Goal: Information Seeking & Learning: Learn about a topic

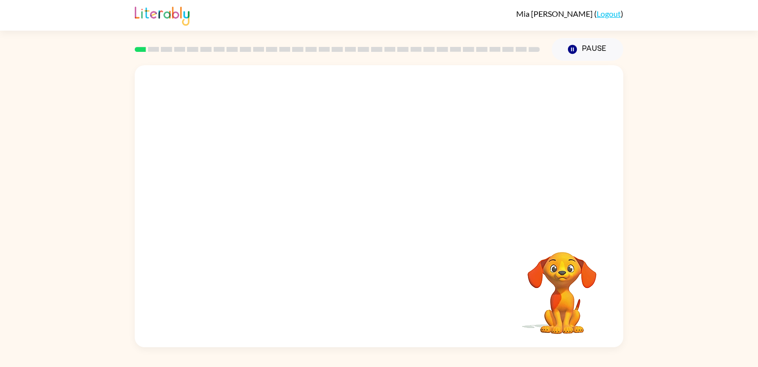
click at [280, 182] on video "Your browser must support playing .mp4 files to use Literably. Please try using…" at bounding box center [379, 148] width 488 height 166
click at [269, 185] on video "Your browser must support playing .mp4 files to use Literably. Please try using…" at bounding box center [379, 148] width 488 height 166
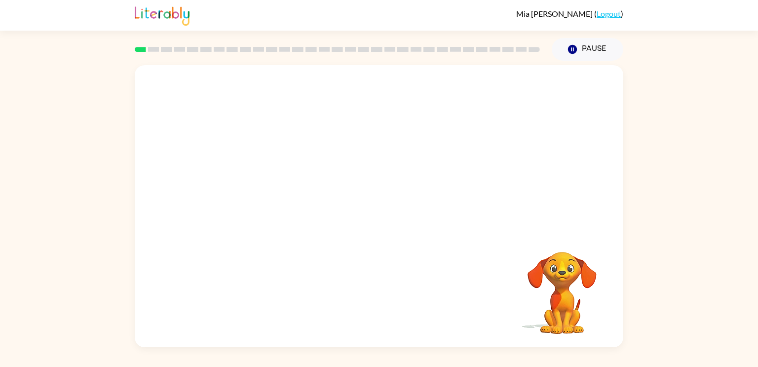
click at [269, 186] on video "Your browser must support playing .mp4 files to use Literably. Please try using…" at bounding box center [379, 148] width 488 height 166
click at [270, 187] on video "Your browser must support playing .mp4 files to use Literably. Please try using…" at bounding box center [379, 148] width 488 height 166
click at [270, 188] on video "Your browser must support playing .mp4 files to use Literably. Please try using…" at bounding box center [379, 148] width 488 height 166
click at [269, 187] on video "Your browser must support playing .mp4 files to use Literably. Please try using…" at bounding box center [379, 148] width 488 height 166
drag, startPoint x: 269, startPoint y: 187, endPoint x: 319, endPoint y: 122, distance: 81.7
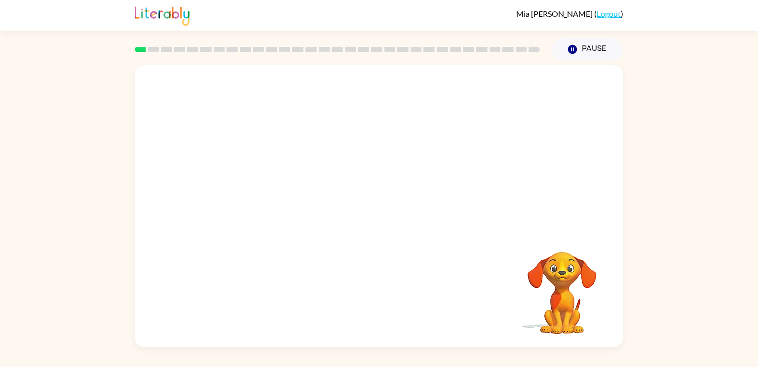
click at [319, 122] on video "Your browser must support playing .mp4 files to use Literably. Please try using…" at bounding box center [379, 148] width 488 height 166
click at [266, 182] on video "Your browser must support playing .mp4 files to use Literably. Please try using…" at bounding box center [379, 148] width 488 height 166
click at [400, 183] on video "Your browser must support playing .mp4 files to use Literably. Please try using…" at bounding box center [379, 148] width 488 height 166
click at [268, 181] on video "Your browser must support playing .mp4 files to use Literably. Please try using…" at bounding box center [379, 148] width 488 height 166
click at [373, 213] on div at bounding box center [378, 211] width 63 height 36
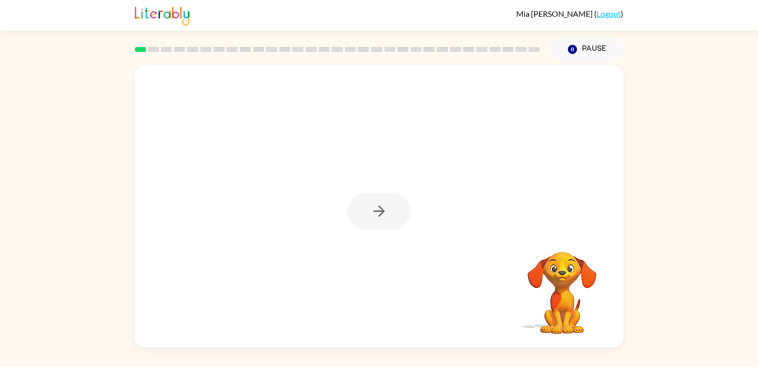
click at [374, 213] on div at bounding box center [378, 211] width 63 height 36
click at [374, 213] on icon "button" at bounding box center [378, 210] width 17 height 17
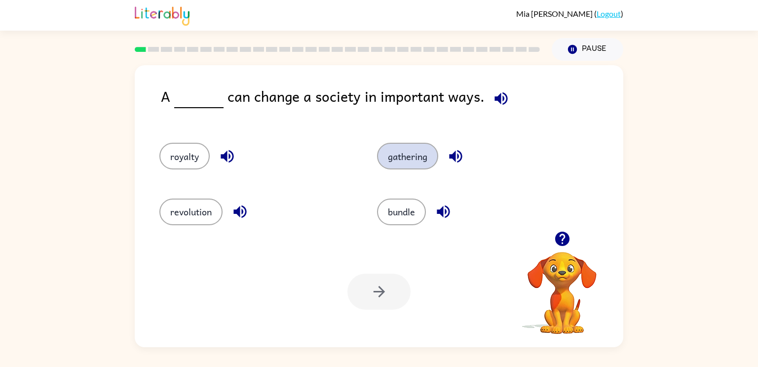
click at [395, 158] on button "gathering" at bounding box center [407, 156] width 61 height 27
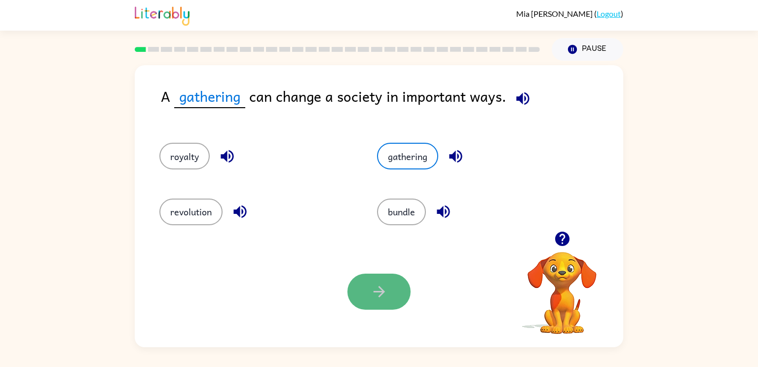
click at [355, 294] on button "button" at bounding box center [378, 291] width 63 height 36
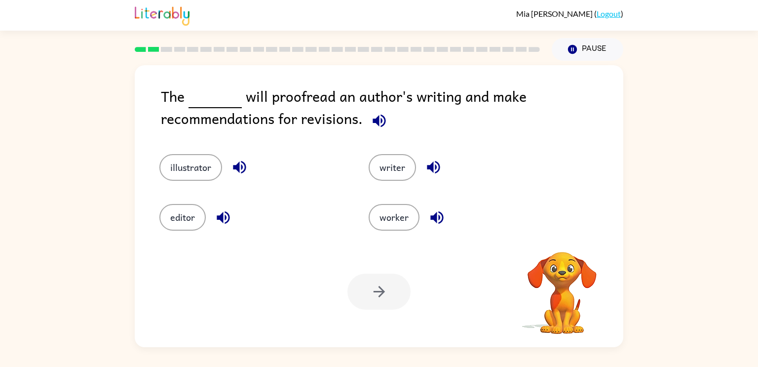
click at [382, 286] on div at bounding box center [378, 291] width 63 height 36
click at [177, 214] on button "editor" at bounding box center [182, 217] width 46 height 27
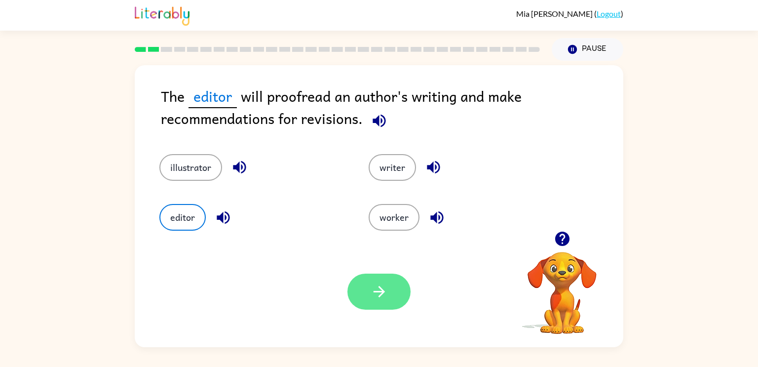
click at [378, 293] on icon "button" at bounding box center [378, 291] width 17 height 17
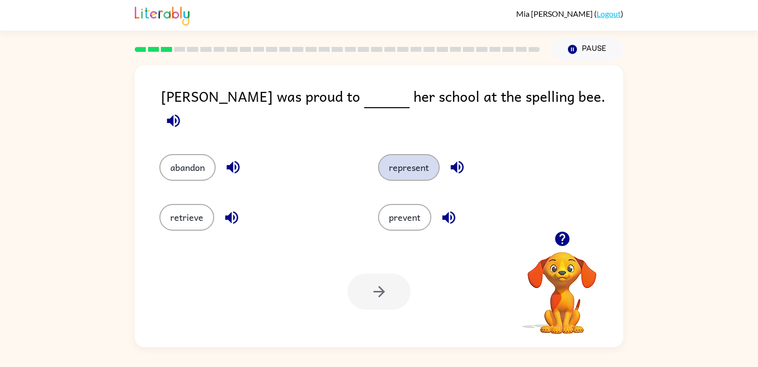
click at [408, 156] on button "represent" at bounding box center [409, 167] width 62 height 27
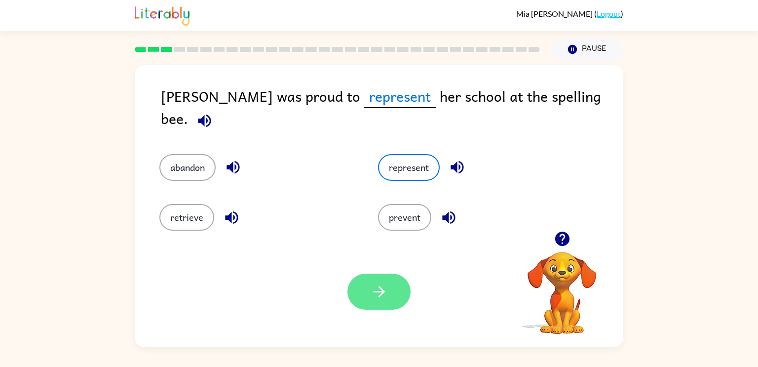
click at [365, 296] on button "button" at bounding box center [378, 291] width 63 height 36
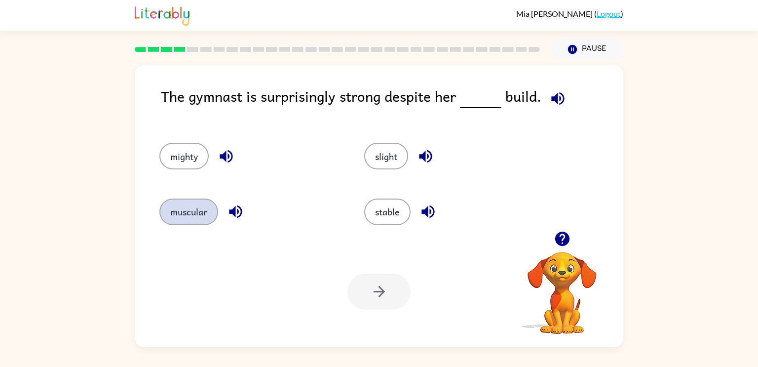
click at [183, 216] on button "muscular" at bounding box center [188, 211] width 59 height 27
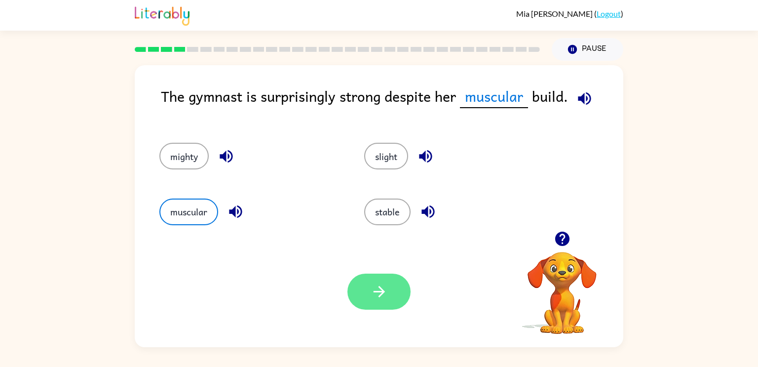
click at [368, 274] on button "button" at bounding box center [378, 291] width 63 height 36
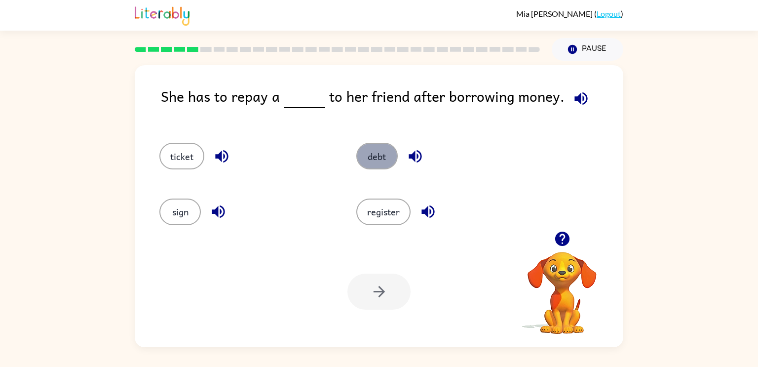
click at [376, 160] on button "debt" at bounding box center [376, 156] width 41 height 27
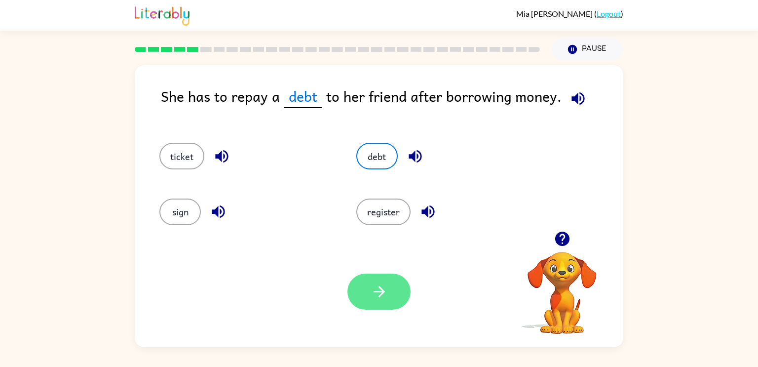
click at [371, 309] on button "button" at bounding box center [378, 291] width 63 height 36
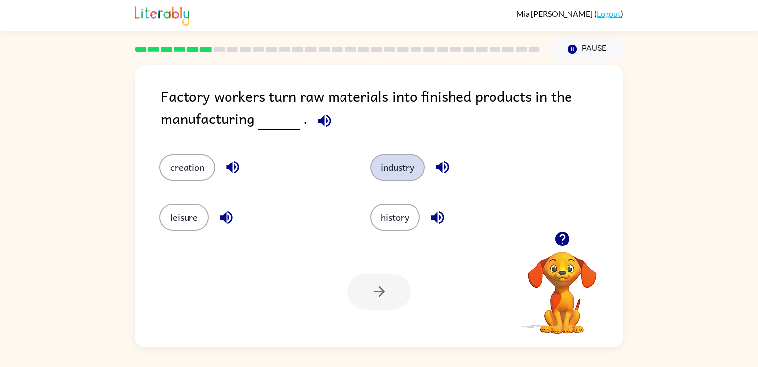
click at [390, 175] on button "industry" at bounding box center [397, 167] width 55 height 27
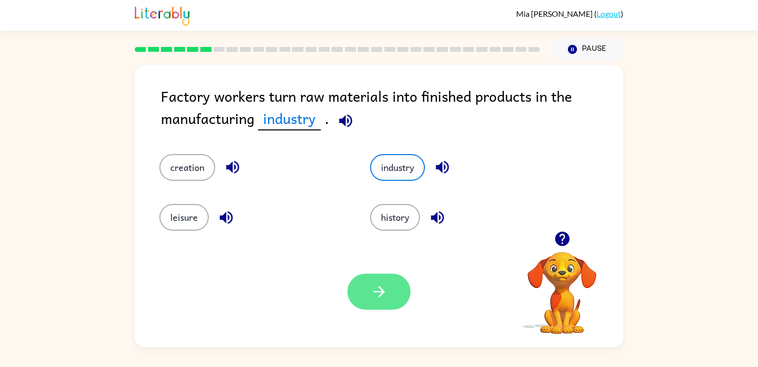
click at [380, 283] on icon "button" at bounding box center [378, 291] width 17 height 17
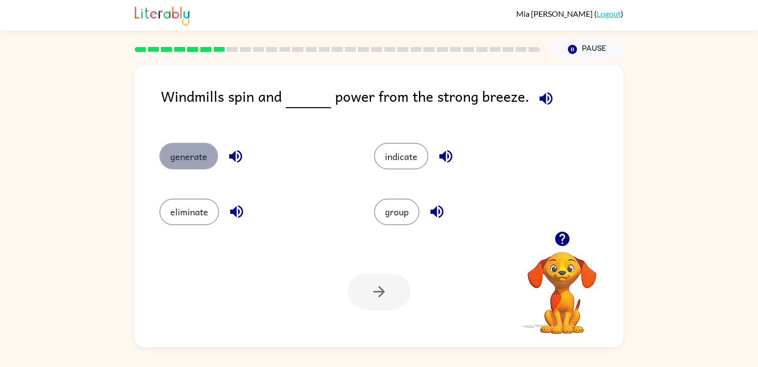
click at [177, 154] on button "generate" at bounding box center [188, 156] width 59 height 27
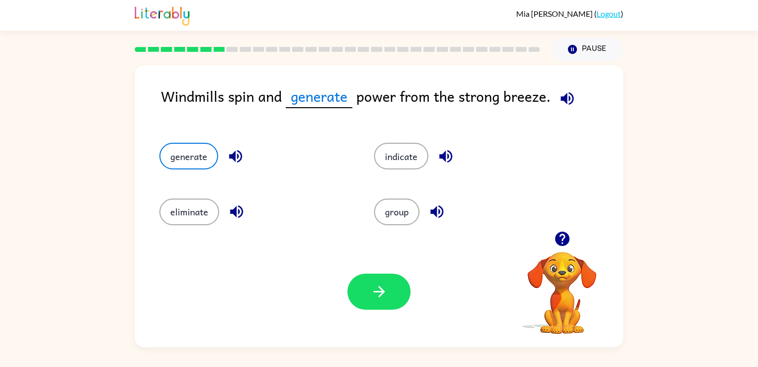
click at [365, 315] on div "Your browser must support playing .mp4 files to use Literably. Please try using…" at bounding box center [379, 291] width 488 height 111
click at [365, 290] on button "button" at bounding box center [378, 291] width 63 height 36
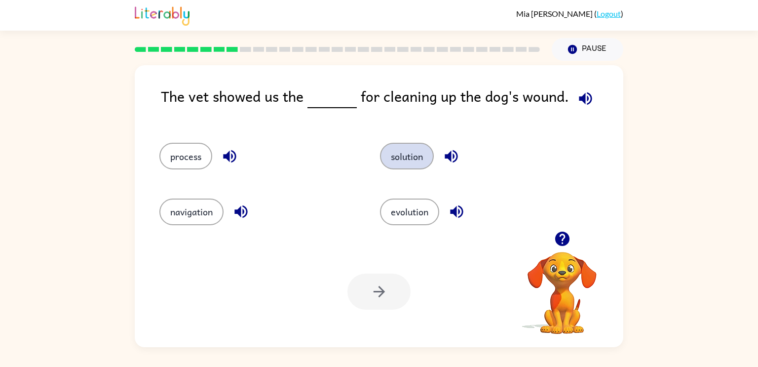
click at [406, 154] on button "solution" at bounding box center [407, 156] width 54 height 27
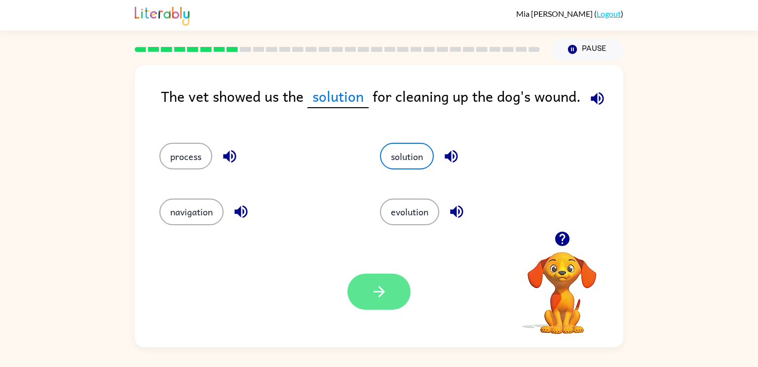
click at [368, 288] on button "button" at bounding box center [378, 291] width 63 height 36
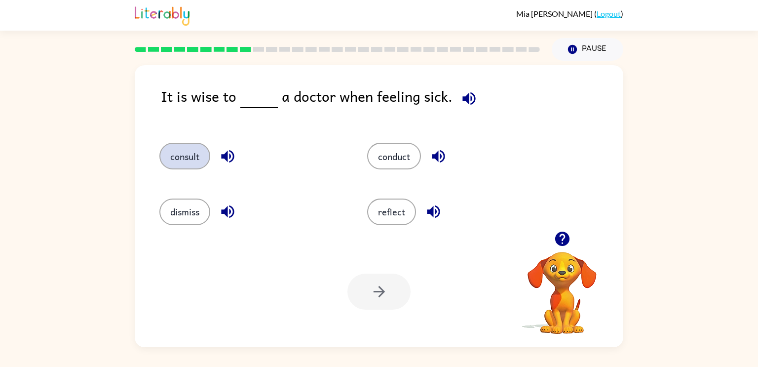
click at [189, 151] on button "consult" at bounding box center [184, 156] width 51 height 27
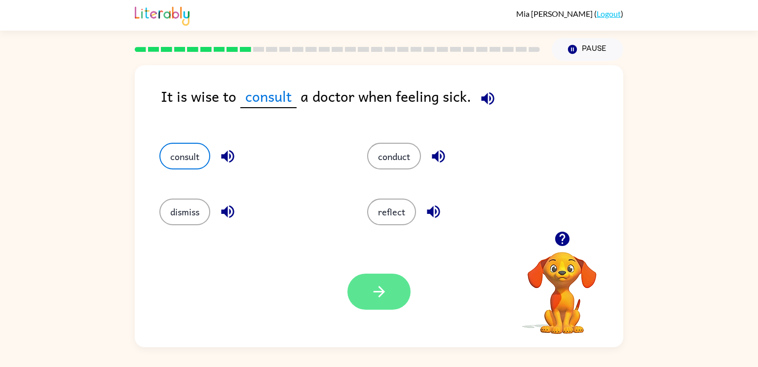
click at [391, 287] on button "button" at bounding box center [378, 291] width 63 height 36
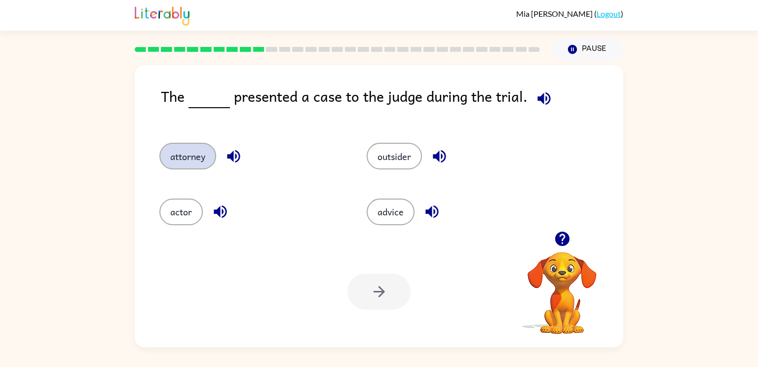
click at [183, 149] on button "attorney" at bounding box center [187, 156] width 57 height 27
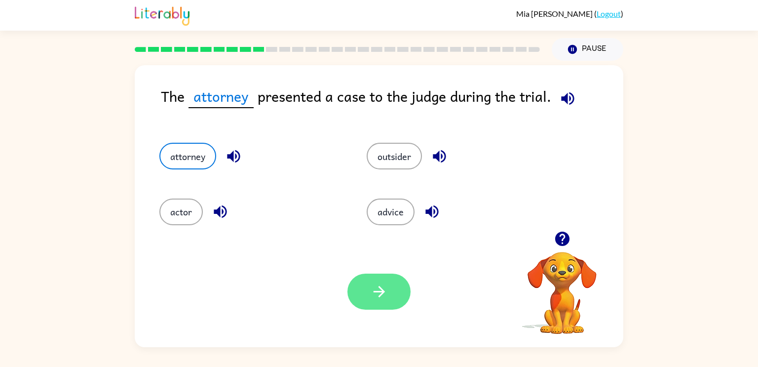
click at [362, 296] on button "button" at bounding box center [378, 291] width 63 height 36
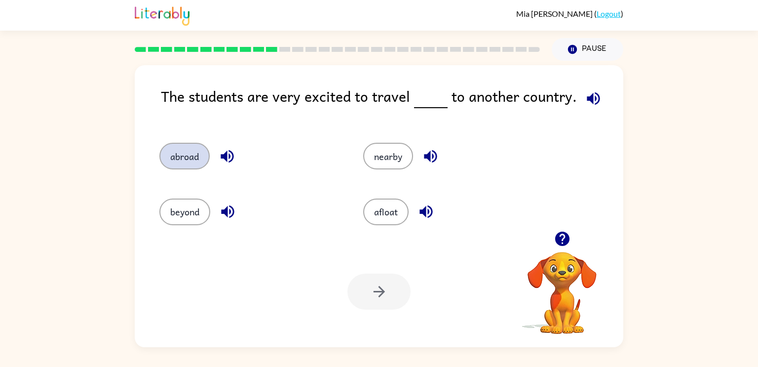
click at [172, 154] on button "abroad" at bounding box center [184, 156] width 50 height 27
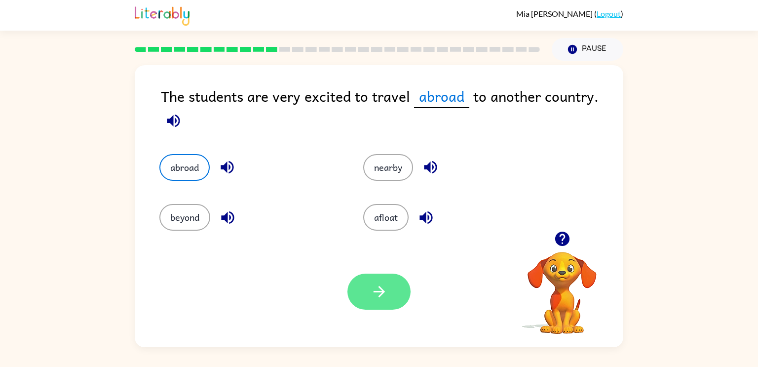
click at [373, 302] on button "button" at bounding box center [378, 291] width 63 height 36
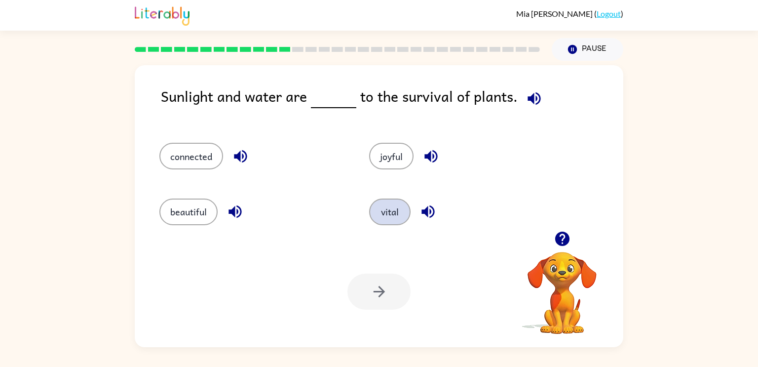
click at [387, 208] on button "vital" at bounding box center [389, 211] width 41 height 27
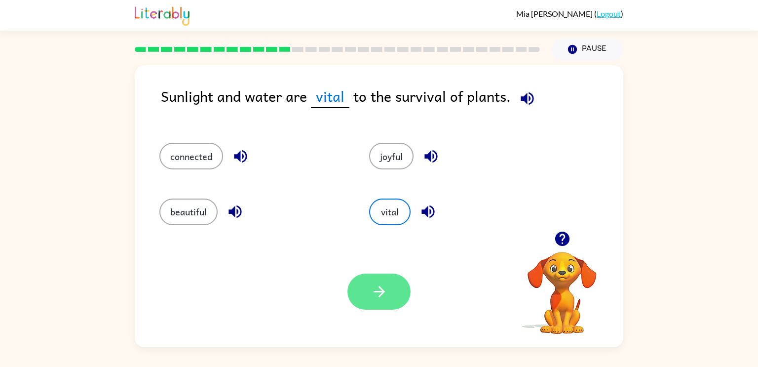
click at [362, 293] on button "button" at bounding box center [378, 291] width 63 height 36
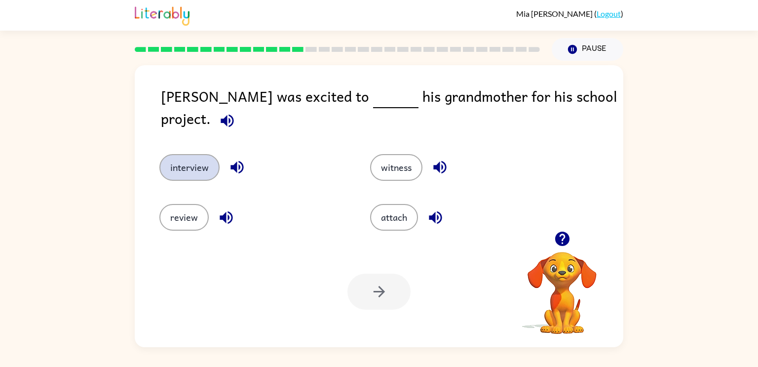
click at [194, 154] on button "interview" at bounding box center [189, 167] width 60 height 27
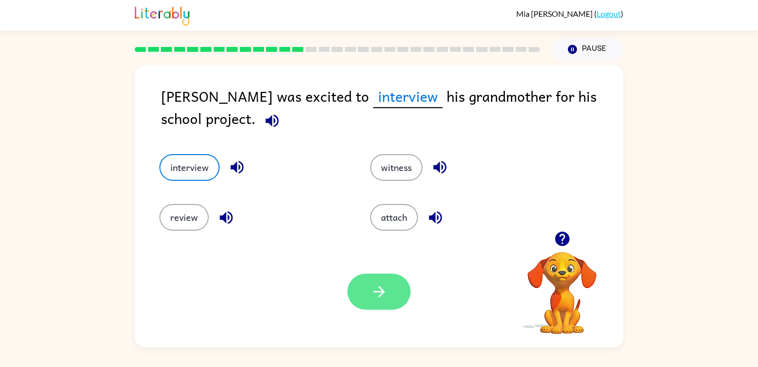
click at [362, 294] on button "button" at bounding box center [378, 291] width 63 height 36
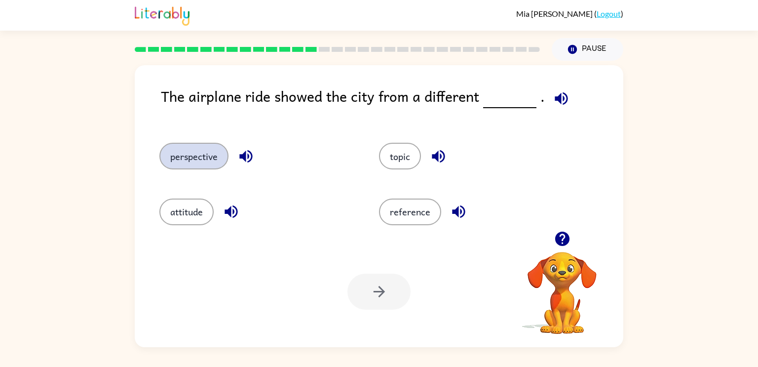
click at [202, 147] on button "perspective" at bounding box center [193, 156] width 69 height 27
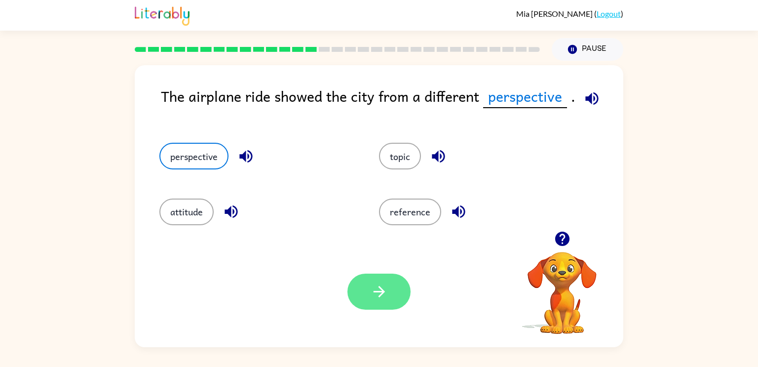
click at [369, 284] on button "button" at bounding box center [378, 291] width 63 height 36
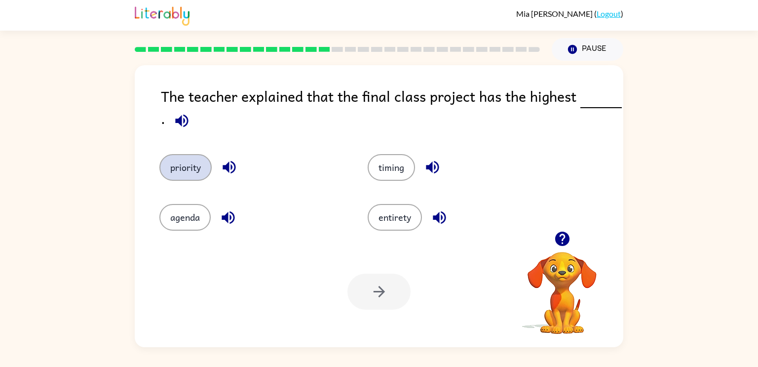
click at [188, 169] on button "priority" at bounding box center [185, 167] width 52 height 27
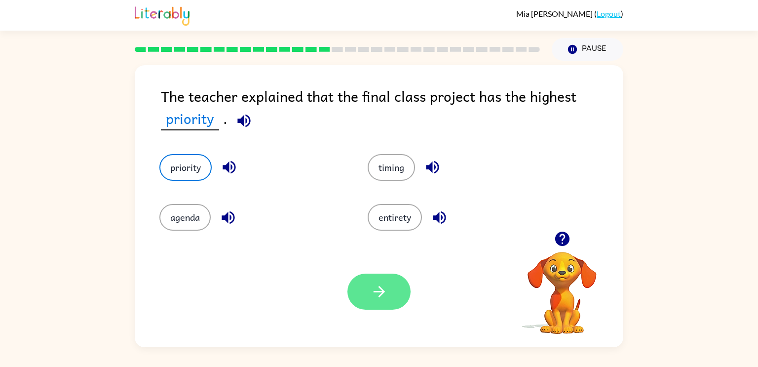
click at [380, 300] on button "button" at bounding box center [378, 291] width 63 height 36
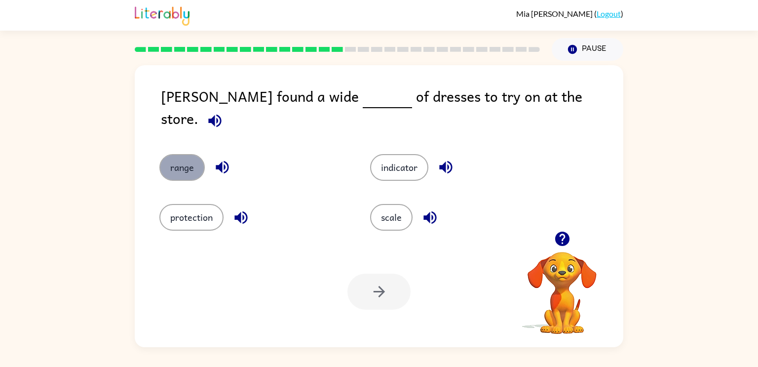
click at [194, 154] on button "range" at bounding box center [181, 167] width 45 height 27
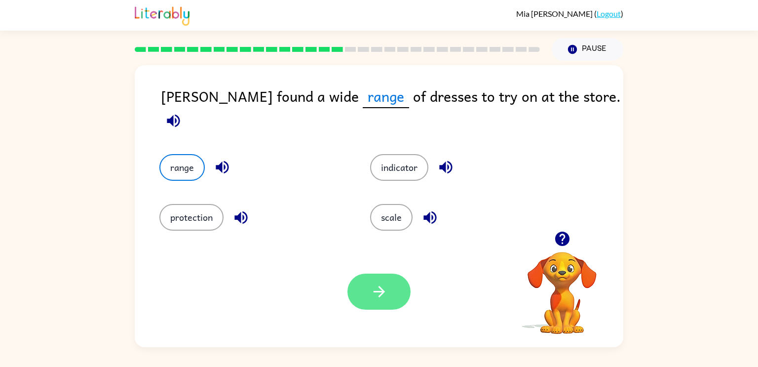
click at [371, 292] on icon "button" at bounding box center [378, 291] width 17 height 17
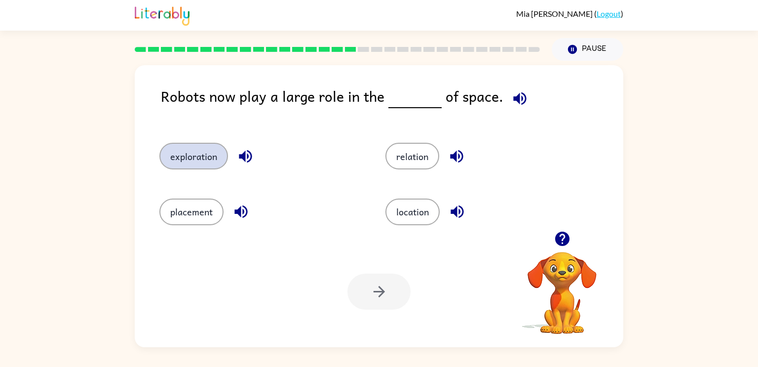
click at [208, 168] on button "exploration" at bounding box center [193, 156] width 69 height 27
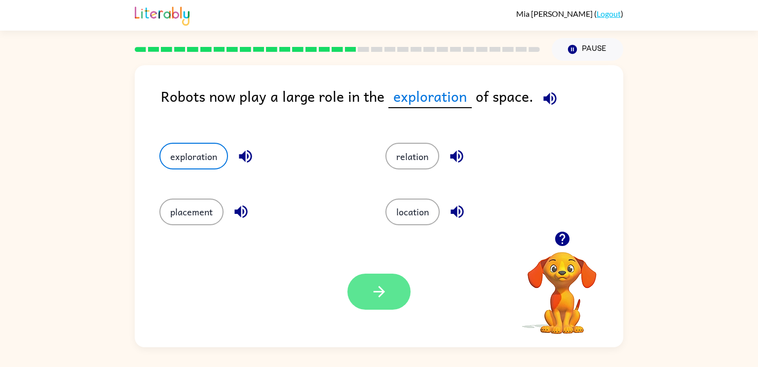
click at [357, 298] on button "button" at bounding box center [378, 291] width 63 height 36
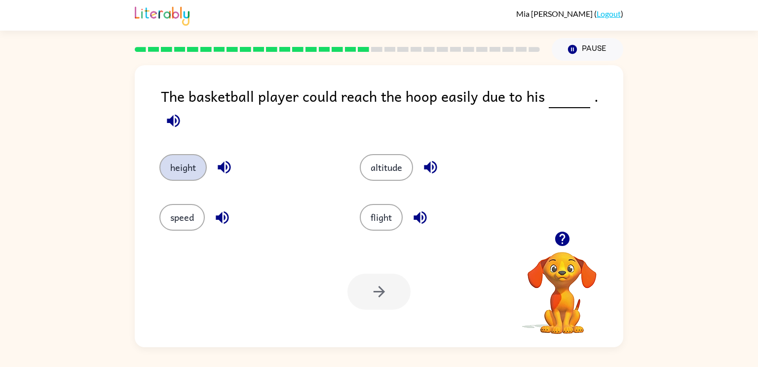
click at [192, 154] on button "height" at bounding box center [182, 167] width 47 height 27
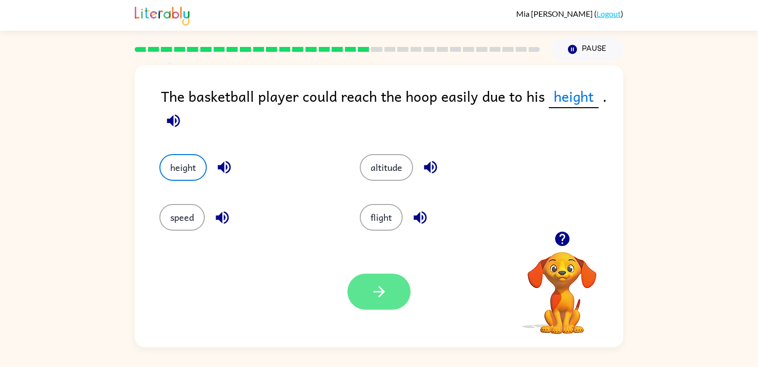
click at [359, 292] on button "button" at bounding box center [378, 291] width 63 height 36
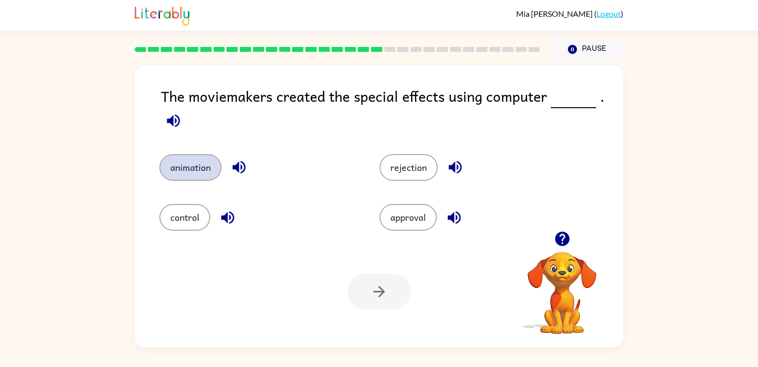
click at [171, 168] on button "animation" at bounding box center [190, 167] width 62 height 27
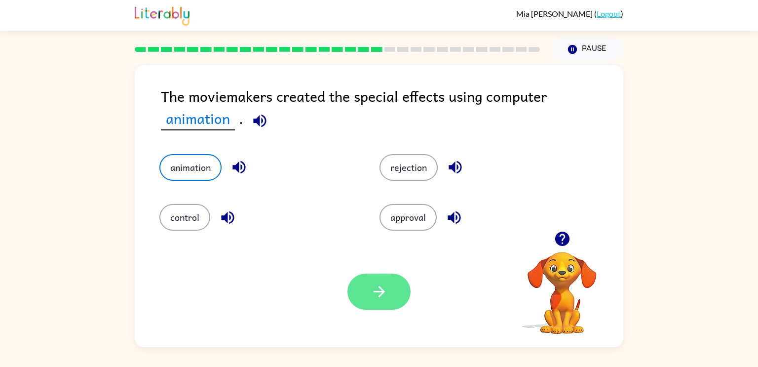
click at [369, 290] on button "button" at bounding box center [378, 291] width 63 height 36
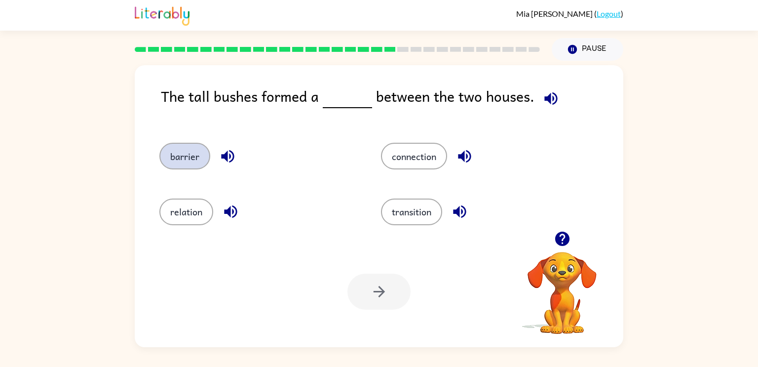
click at [185, 150] on button "barrier" at bounding box center [184, 156] width 51 height 27
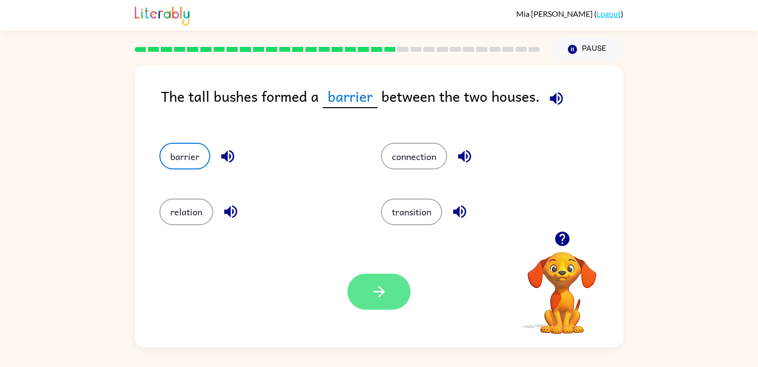
click at [381, 304] on button "button" at bounding box center [378, 291] width 63 height 36
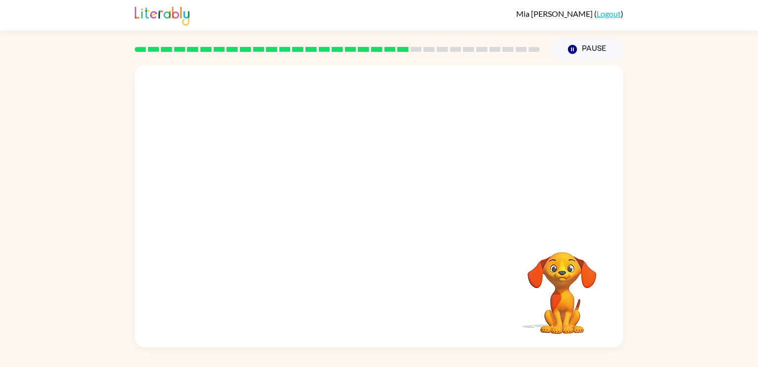
click at [288, 198] on video "Your browser must support playing .mp4 files to use Literably. Please try using…" at bounding box center [379, 148] width 488 height 166
click at [287, 202] on video "Your browser must support playing .mp4 files to use Literably. Please try using…" at bounding box center [379, 148] width 488 height 166
click at [282, 199] on video "Your browser must support playing .mp4 files to use Literably. Please try using…" at bounding box center [379, 148] width 488 height 166
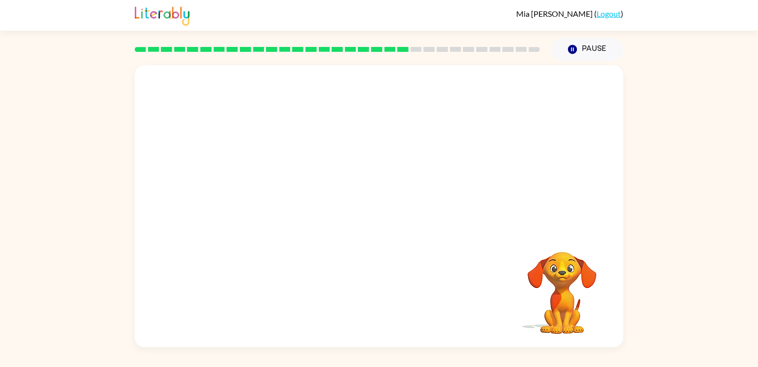
click at [287, 202] on video "Your browser must support playing .mp4 files to use Literably. Please try using…" at bounding box center [379, 148] width 488 height 166
click at [285, 199] on video "Your browser must support playing .mp4 files to use Literably. Please try using…" at bounding box center [379, 148] width 488 height 166
click at [282, 208] on video "Your browser must support playing .mp4 files to use Literably. Please try using…" at bounding box center [379, 148] width 488 height 166
click at [380, 217] on div at bounding box center [378, 211] width 63 height 36
click at [380, 217] on icon "button" at bounding box center [378, 210] width 17 height 17
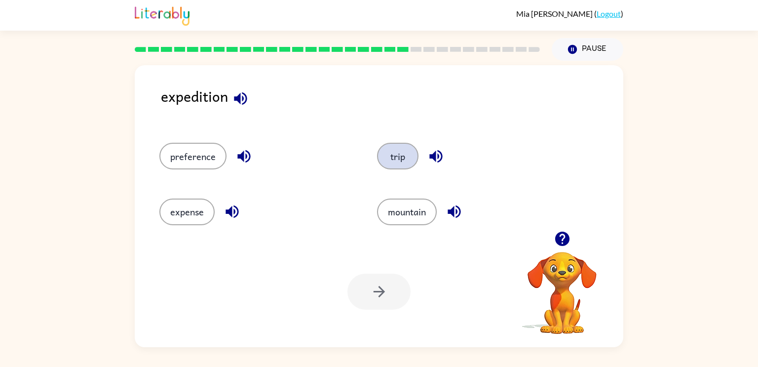
click at [390, 155] on button "trip" at bounding box center [397, 156] width 41 height 27
click at [353, 300] on button "button" at bounding box center [378, 291] width 63 height 36
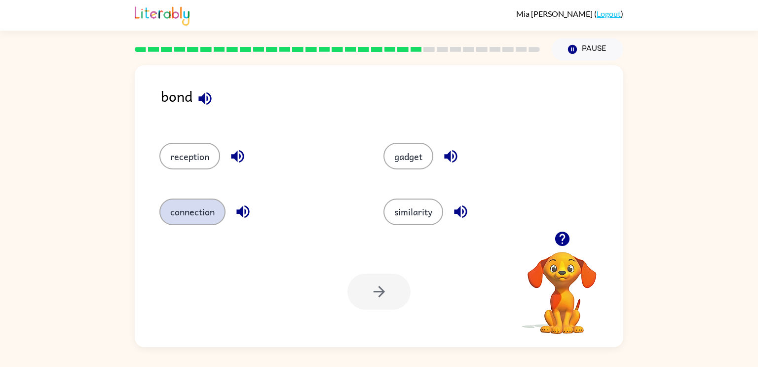
click at [195, 216] on button "connection" at bounding box center [192, 211] width 66 height 27
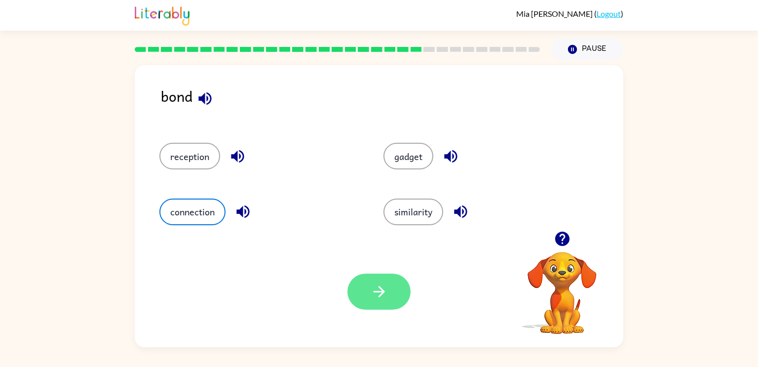
click at [389, 305] on button "button" at bounding box center [378, 291] width 63 height 36
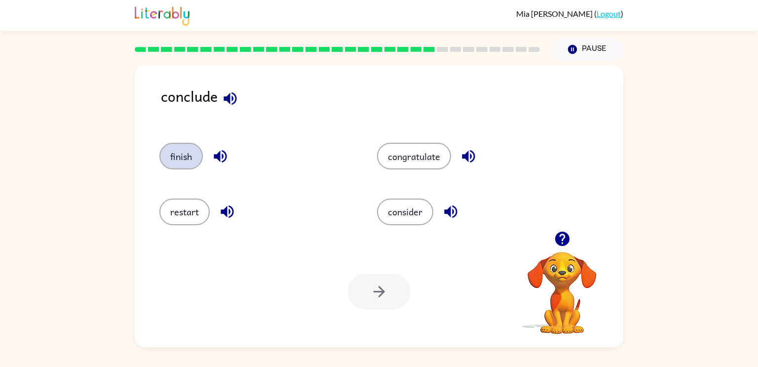
click at [191, 147] on button "finish" at bounding box center [180, 156] width 43 height 27
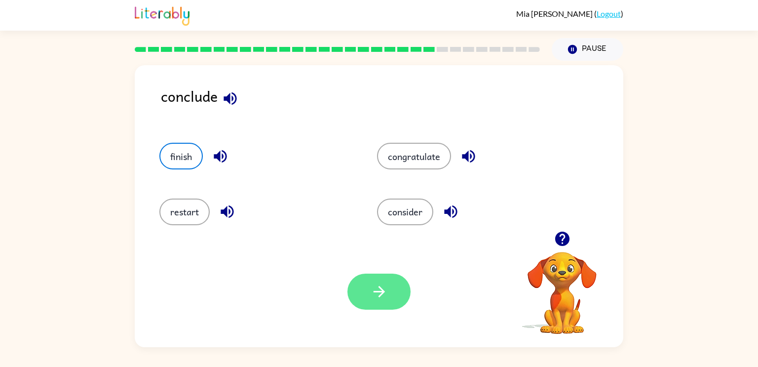
click at [392, 283] on button "button" at bounding box center [378, 291] width 63 height 36
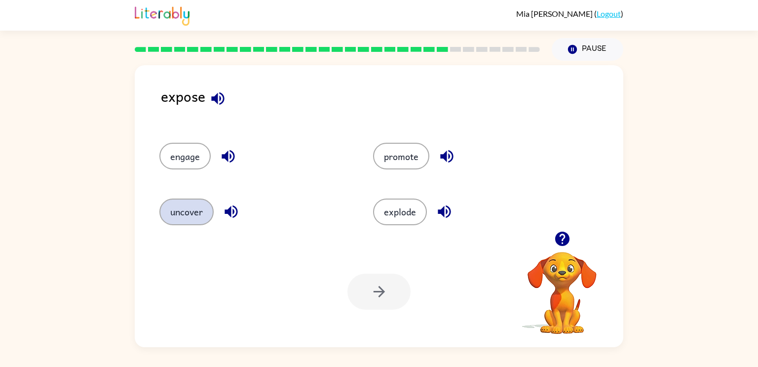
click at [188, 213] on button "uncover" at bounding box center [186, 211] width 54 height 27
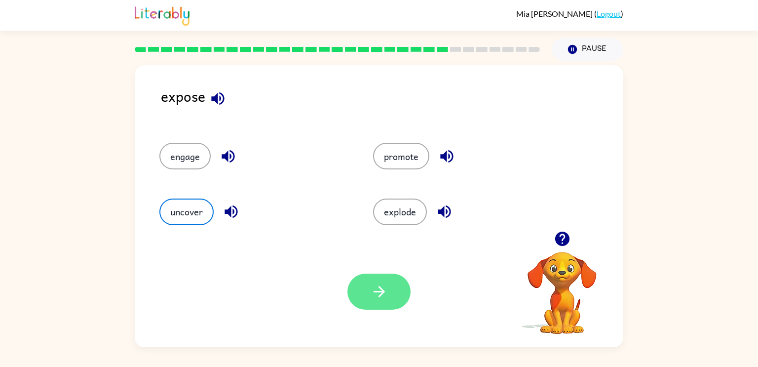
click at [379, 288] on icon "button" at bounding box center [378, 291] width 11 height 11
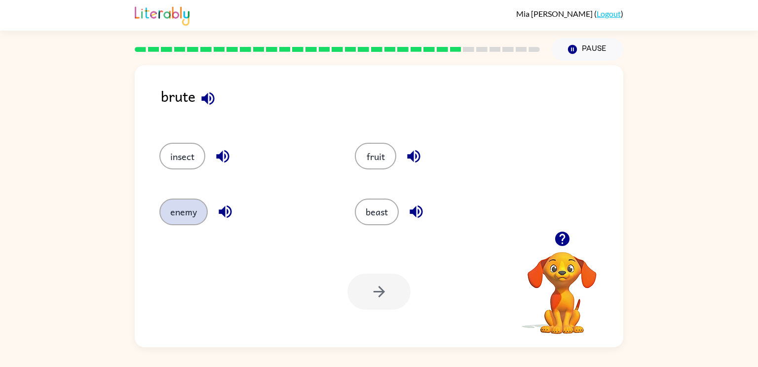
click at [190, 201] on button "enemy" at bounding box center [183, 211] width 48 height 27
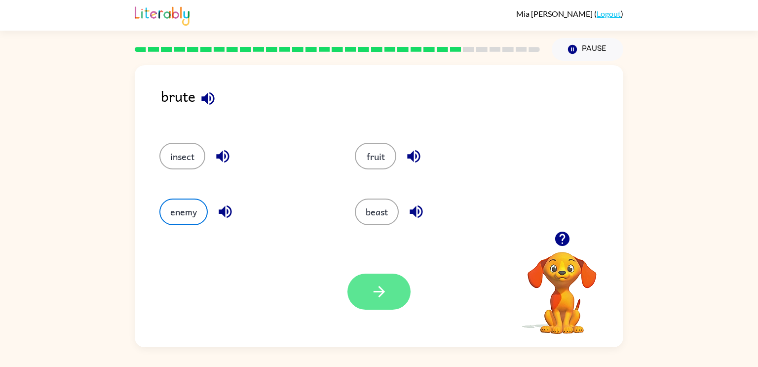
click at [397, 282] on button "button" at bounding box center [378, 291] width 63 height 36
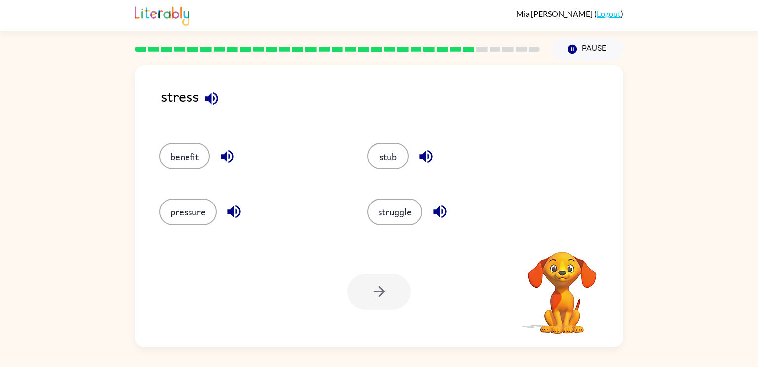
click at [374, 195] on div "struggle" at bounding box center [452, 207] width 208 height 55
click at [176, 202] on button "pressure" at bounding box center [187, 211] width 57 height 27
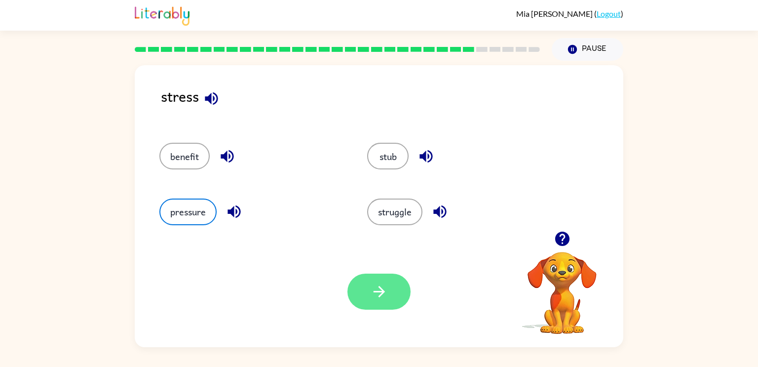
click at [375, 287] on icon "button" at bounding box center [378, 291] width 17 height 17
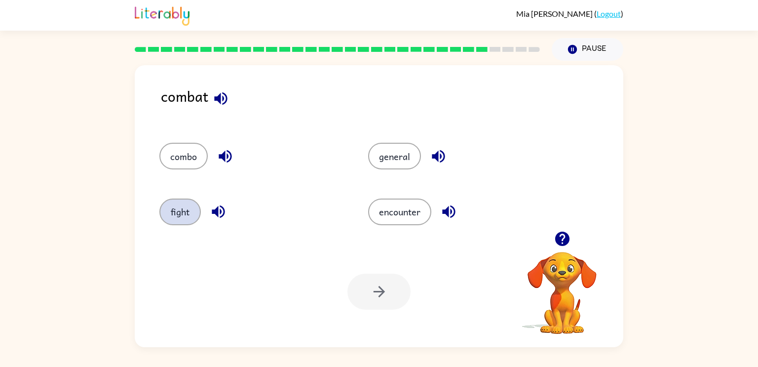
click at [178, 213] on button "fight" at bounding box center [179, 211] width 41 height 27
click at [376, 311] on div "Your browser must support playing .mp4 files to use Literably. Please try using…" at bounding box center [379, 291] width 488 height 111
click at [368, 292] on button "button" at bounding box center [378, 291] width 63 height 36
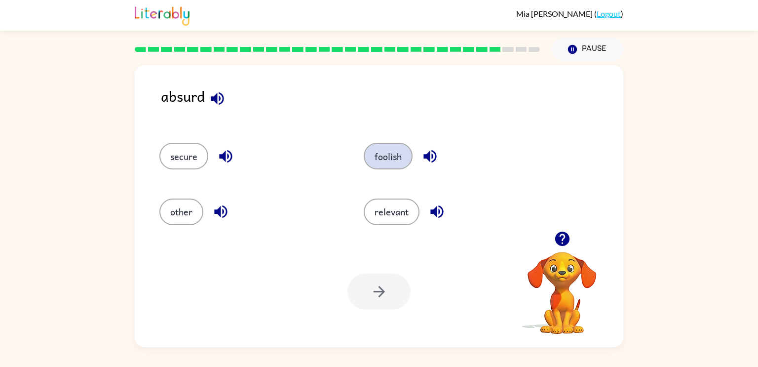
click at [386, 158] on button "foolish" at bounding box center [388, 156] width 49 height 27
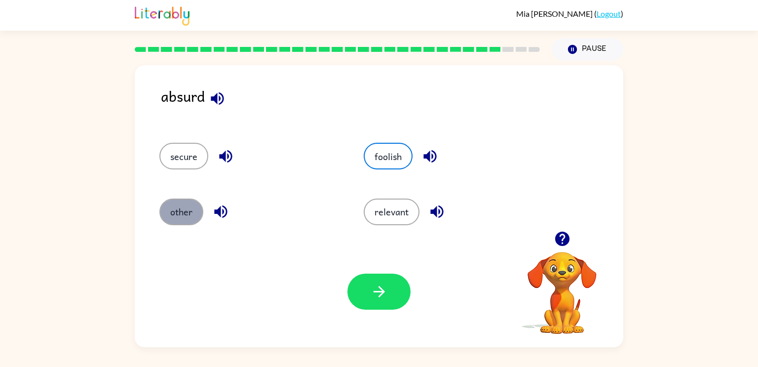
click at [162, 208] on button "other" at bounding box center [181, 211] width 44 height 27
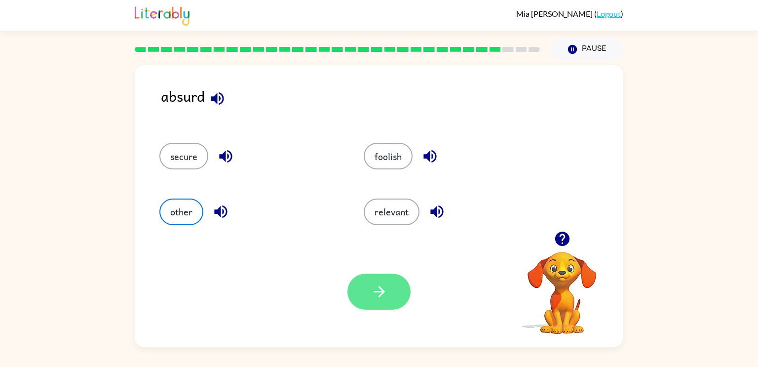
click at [395, 305] on button "button" at bounding box center [378, 291] width 63 height 36
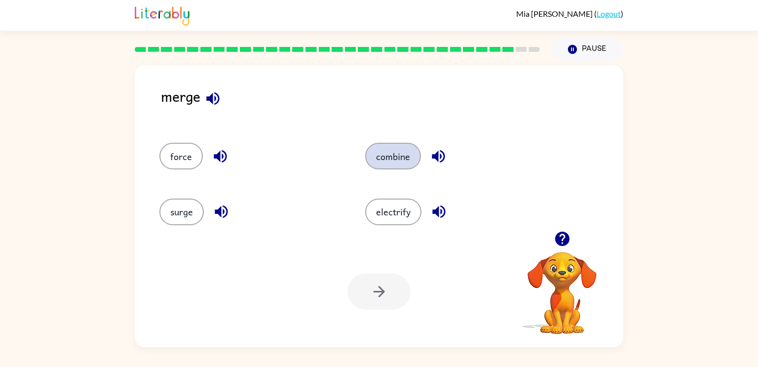
click at [401, 152] on button "combine" at bounding box center [393, 156] width 56 height 27
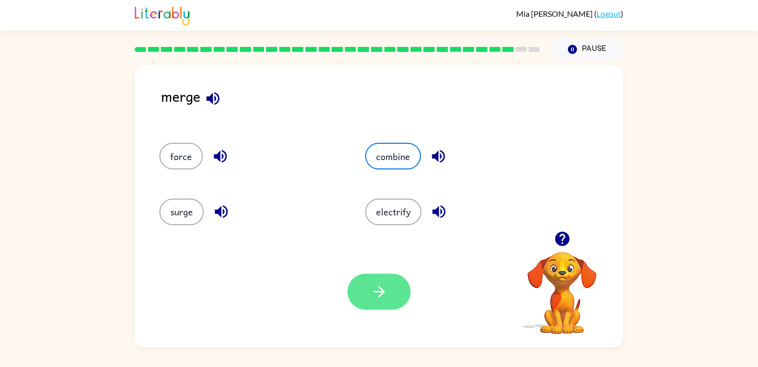
click at [383, 286] on icon "button" at bounding box center [378, 291] width 17 height 17
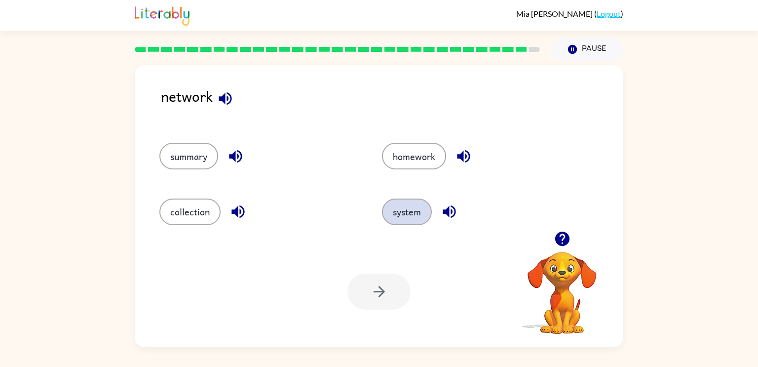
click at [400, 213] on button "system" at bounding box center [407, 211] width 50 height 27
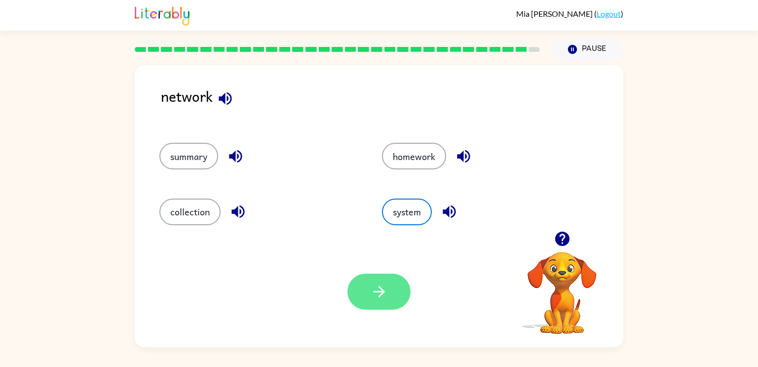
click at [373, 294] on icon "button" at bounding box center [378, 291] width 17 height 17
